Goal: Task Accomplishment & Management: Complete application form

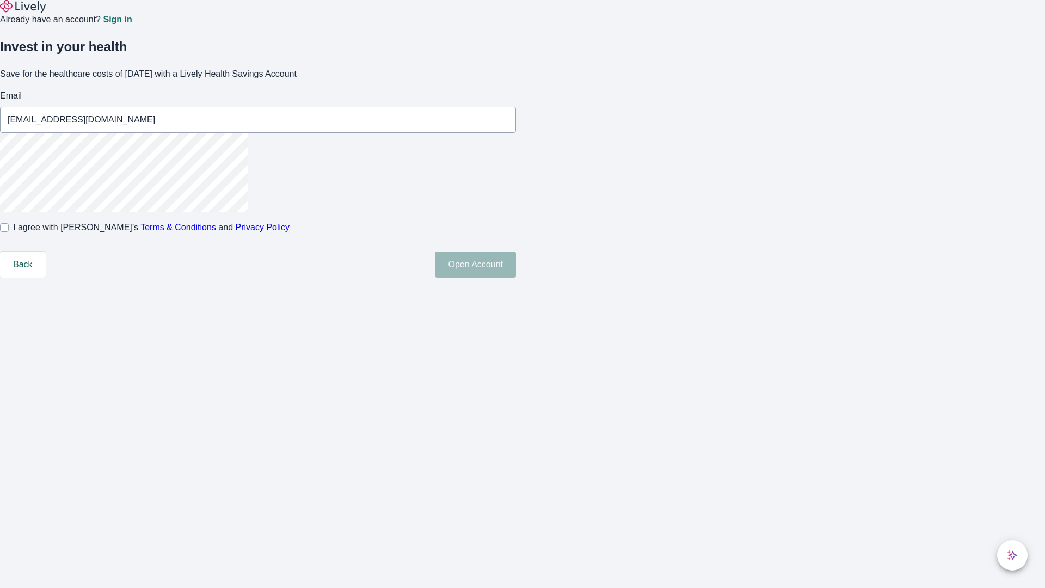
click at [9, 232] on input "I agree with Lively’s Terms & Conditions and Privacy Policy" at bounding box center [4, 227] width 9 height 9
checkbox input "true"
click at [516, 277] on button "Open Account" at bounding box center [475, 264] width 81 height 26
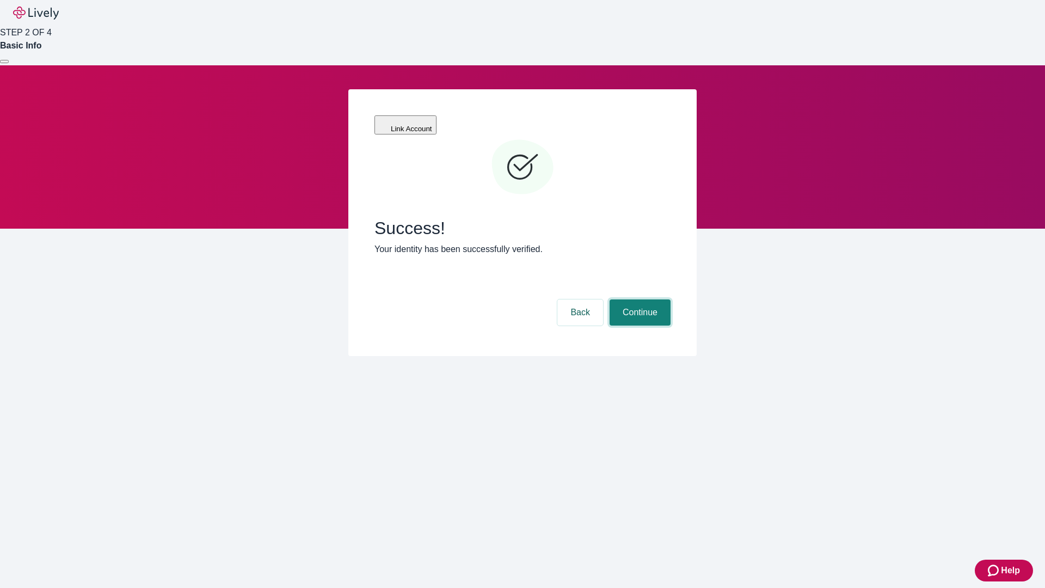
click at [638, 299] on button "Continue" at bounding box center [639, 312] width 61 height 26
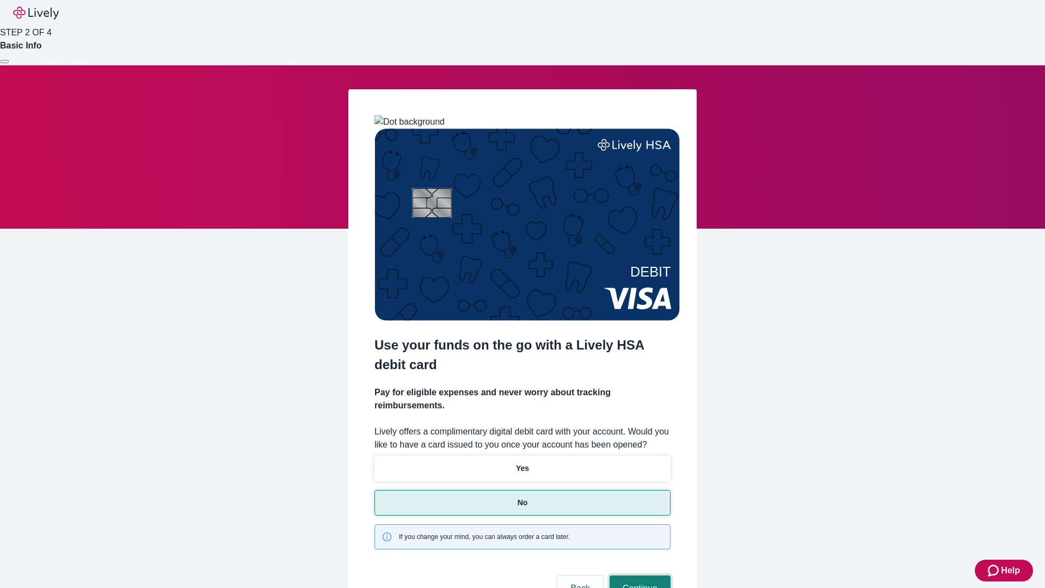
click at [638, 575] on button "Continue" at bounding box center [639, 588] width 61 height 26
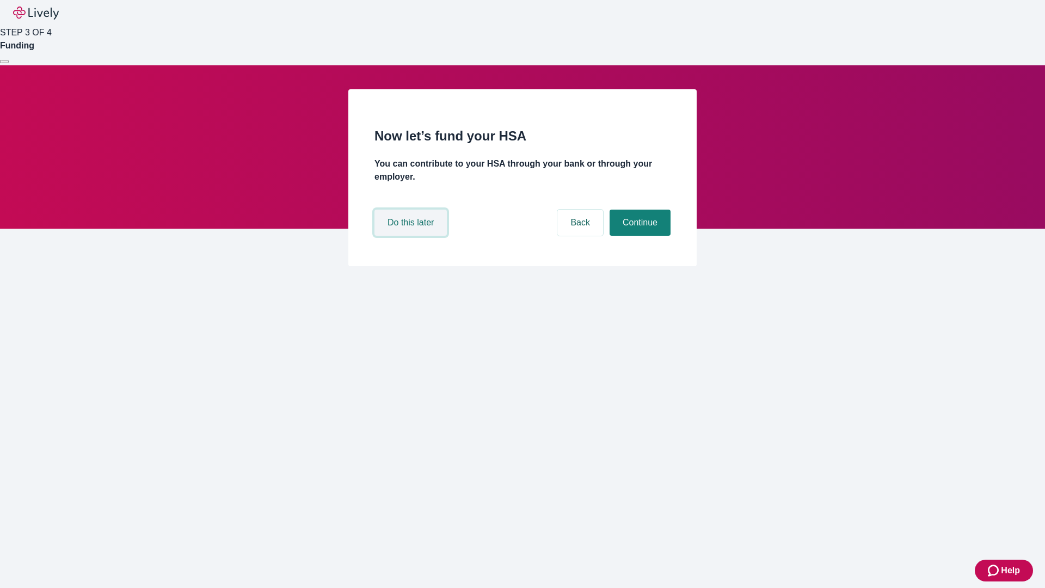
click at [412, 236] on button "Do this later" at bounding box center [410, 222] width 72 height 26
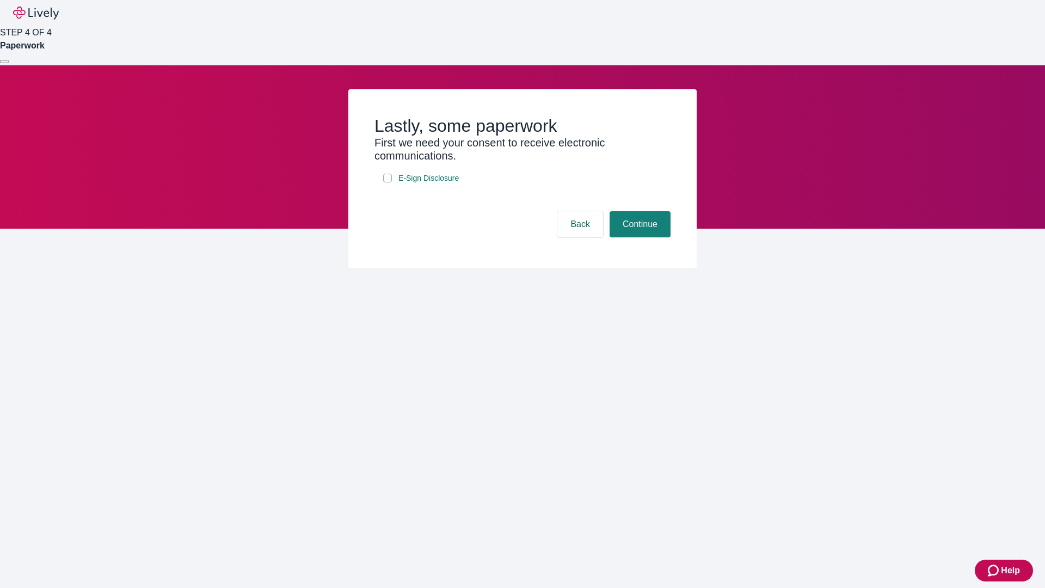
click at [387, 182] on input "E-Sign Disclosure" at bounding box center [387, 178] width 9 height 9
checkbox input "true"
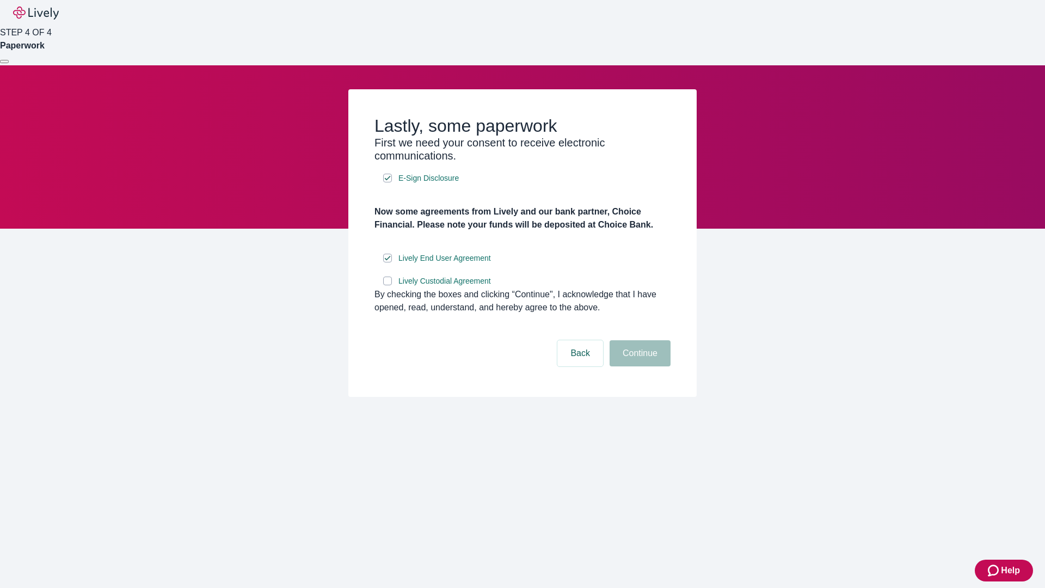
click at [387, 285] on input "Lively Custodial Agreement" at bounding box center [387, 280] width 9 height 9
checkbox input "true"
click at [638, 366] on button "Continue" at bounding box center [639, 353] width 61 height 26
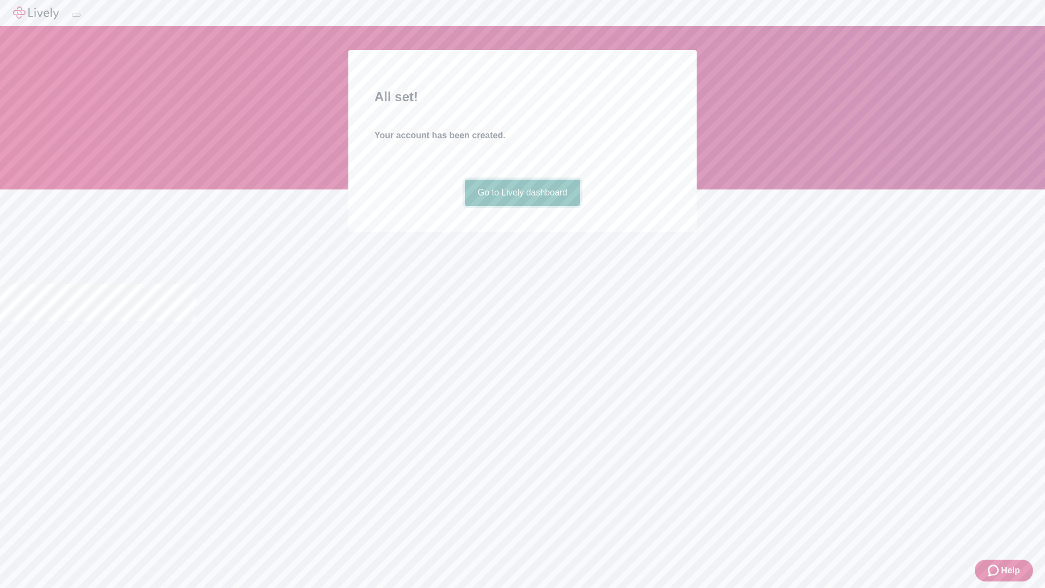
click at [522, 206] on link "Go to Lively dashboard" at bounding box center [523, 193] width 116 height 26
